Goal: Task Accomplishment & Management: Complete application form

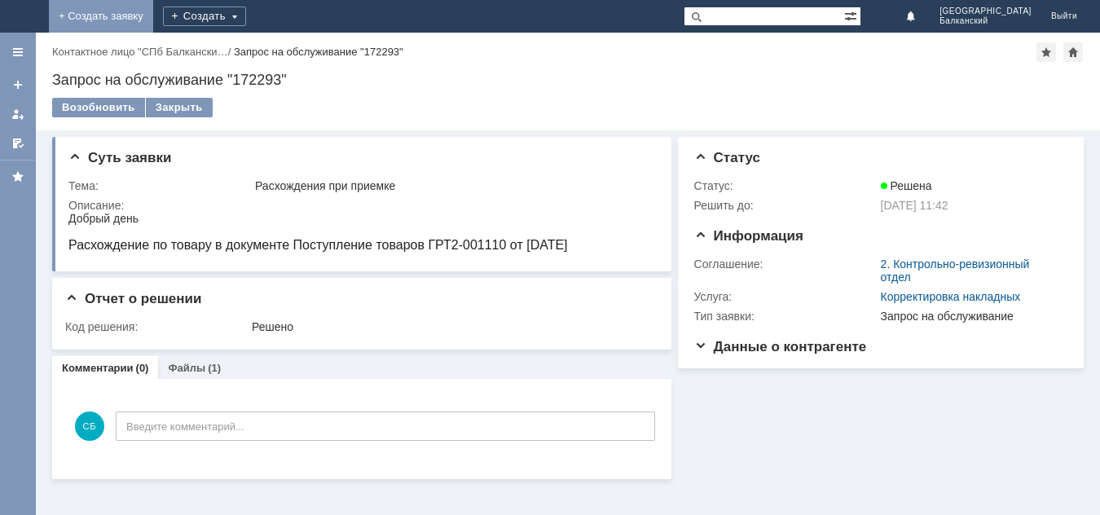
click at [153, 7] on link "+ Создать заявку" at bounding box center [101, 16] width 104 height 33
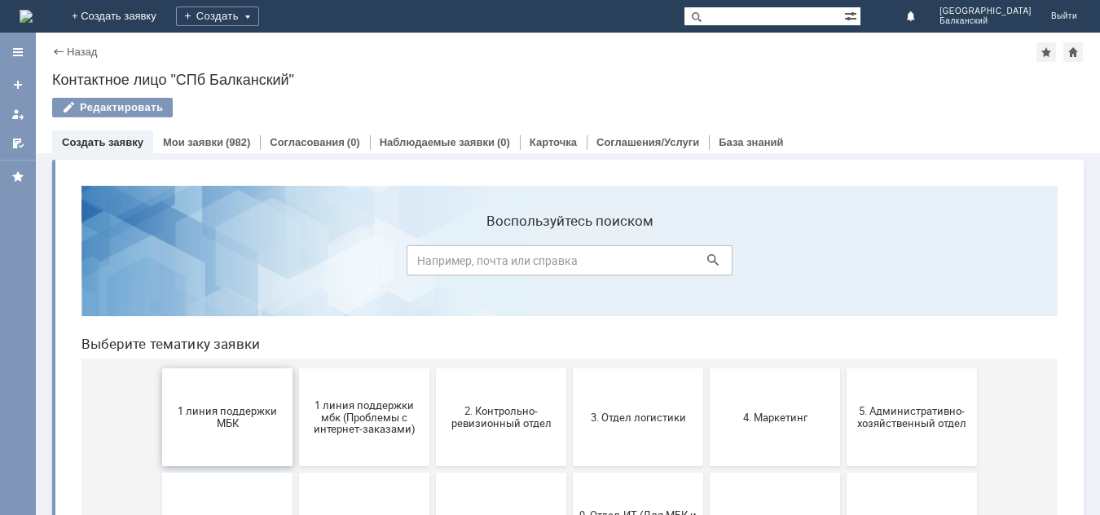
click at [205, 400] on button "1 линия поддержки МБК" at bounding box center [227, 417] width 130 height 98
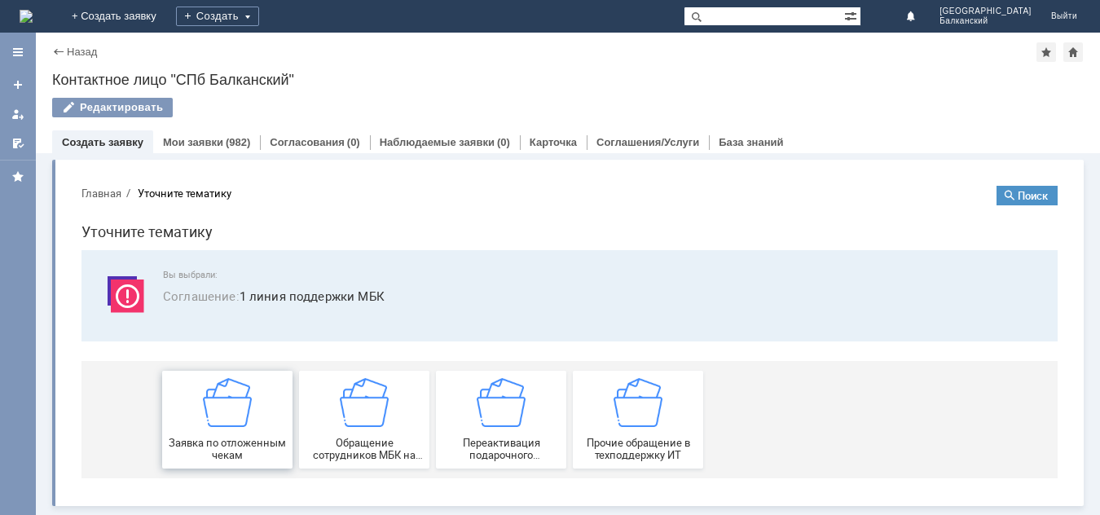
click at [212, 424] on img at bounding box center [227, 402] width 49 height 49
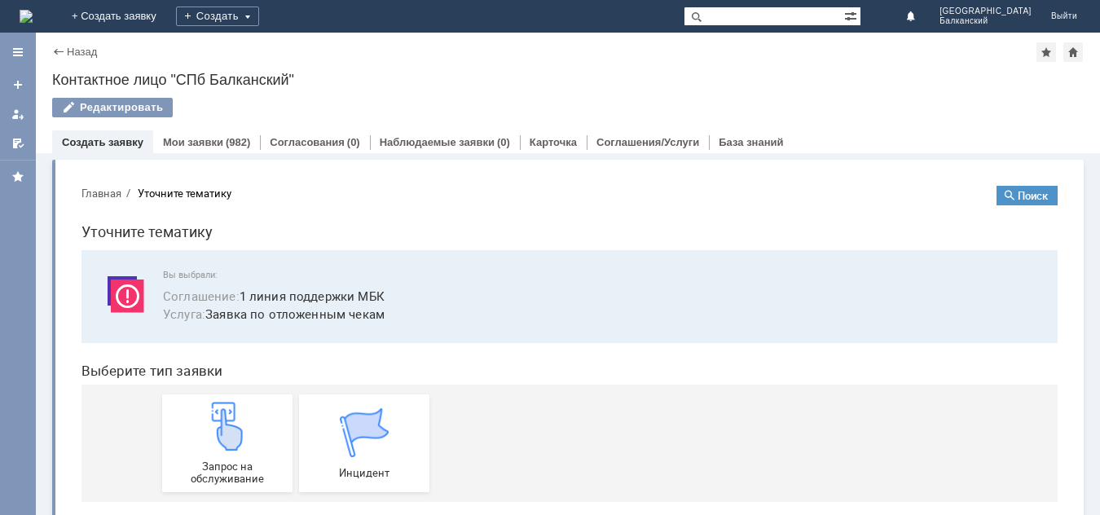
click at [212, 424] on img at bounding box center [227, 426] width 49 height 49
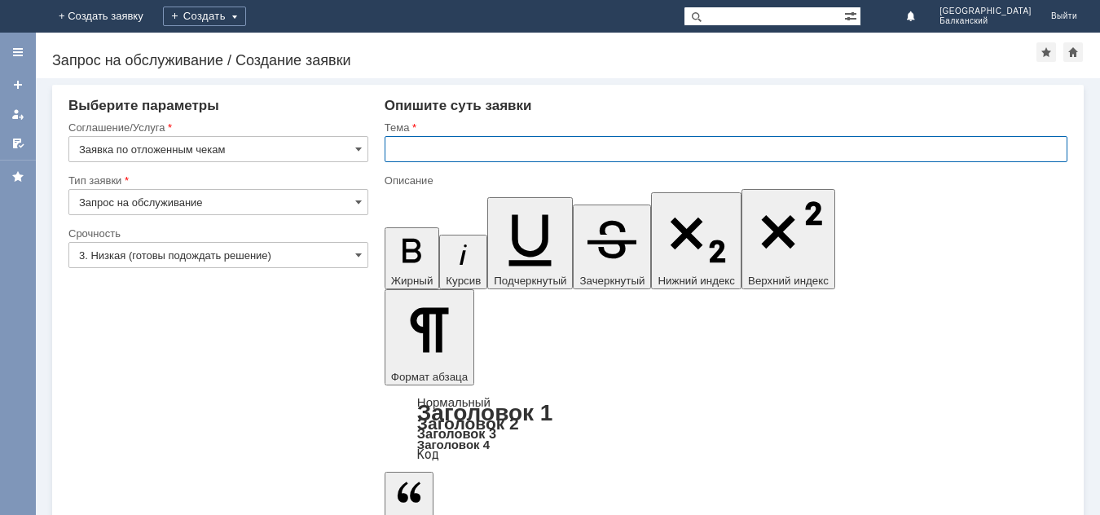
click at [402, 153] on input "text" at bounding box center [726, 149] width 683 height 26
type input "отложенные чеки"
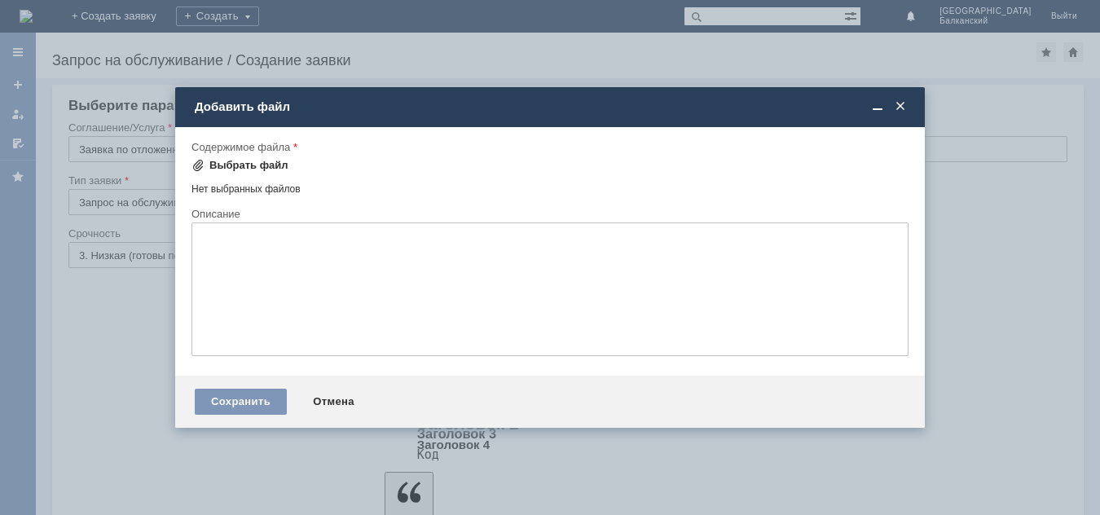
click at [198, 162] on span at bounding box center [197, 165] width 13 height 13
click at [896, 104] on span at bounding box center [900, 106] width 16 height 15
